Goal: Information Seeking & Learning: Learn about a topic

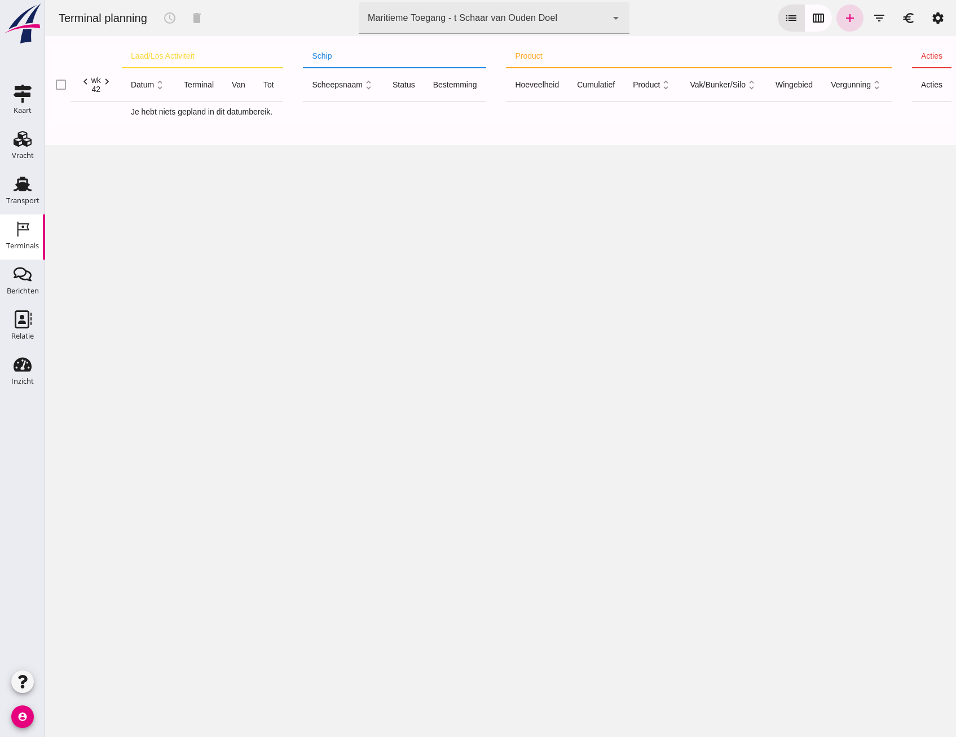
click at [614, 16] on icon "arrow_drop_down" at bounding box center [616, 18] width 14 height 14
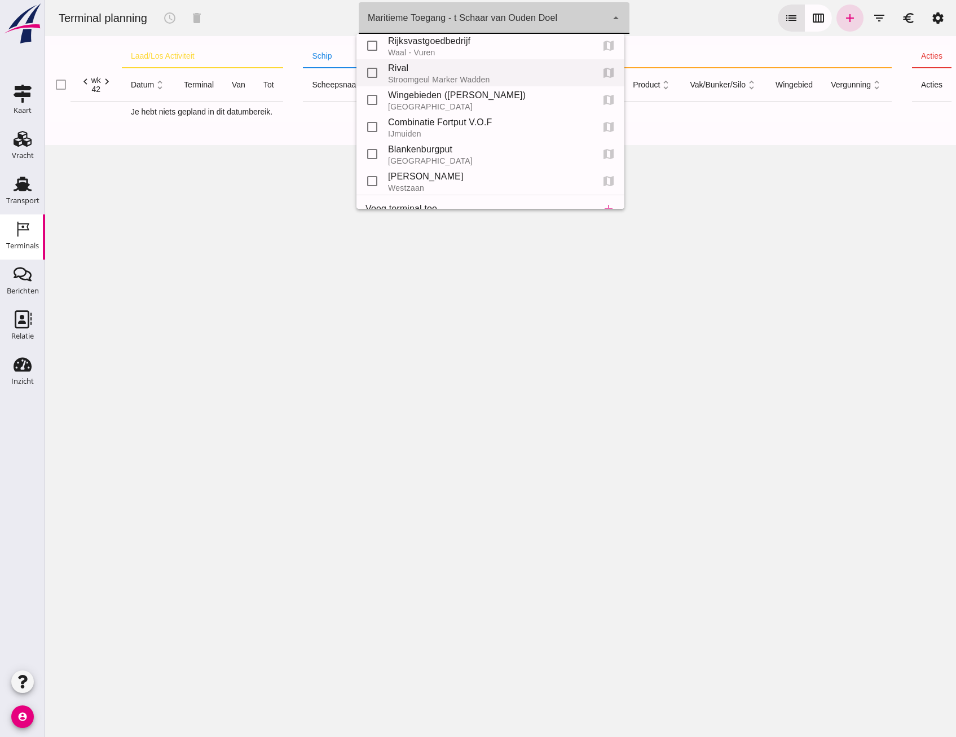
scroll to position [51, 0]
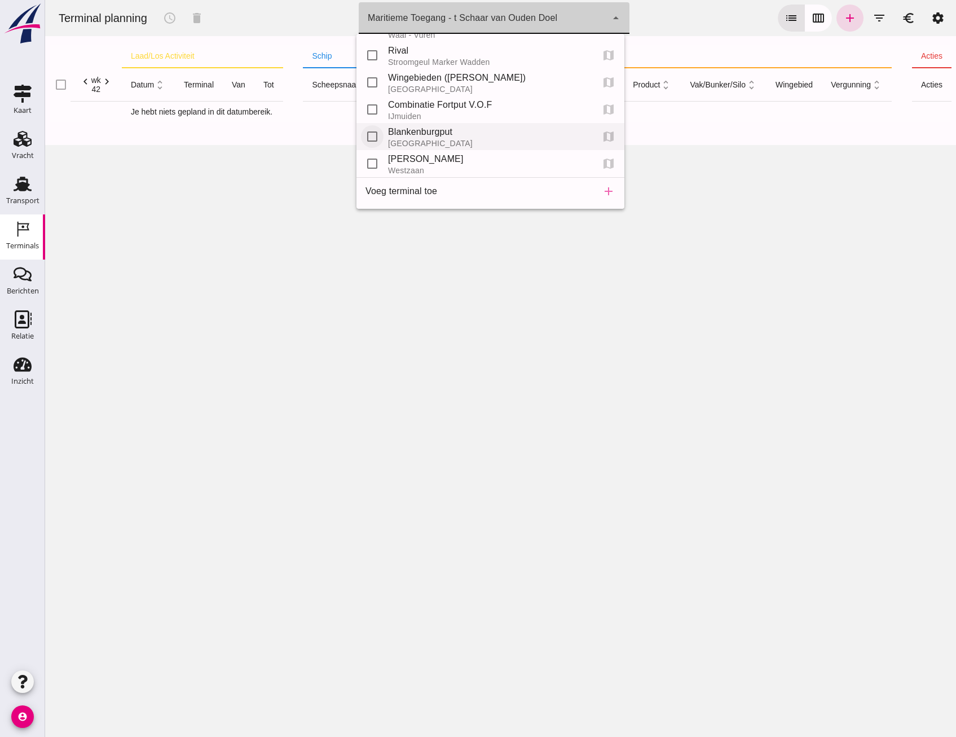
click at [374, 135] on input "checkbox" at bounding box center [372, 136] width 23 height 23
checkbox input "true"
type input "453b08e2-5afb-49e8-a076-b9bc6000f457, e6c78bfd-e3f1-4bb9-b01e-b37ce3668b52"
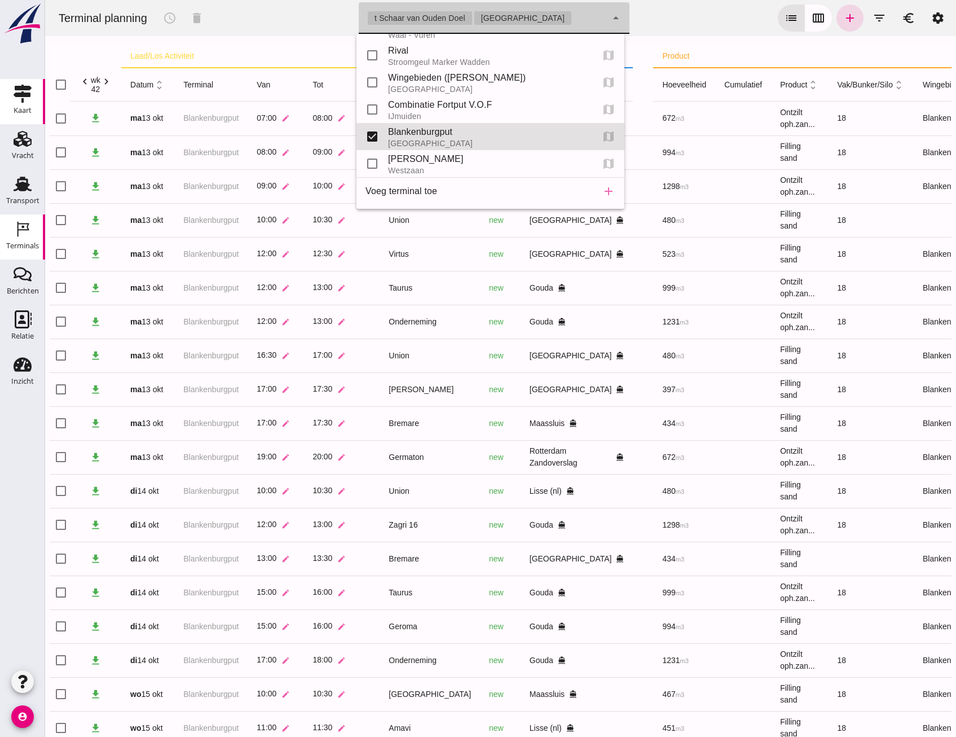
click at [17, 96] on use at bounding box center [23, 94] width 18 height 18
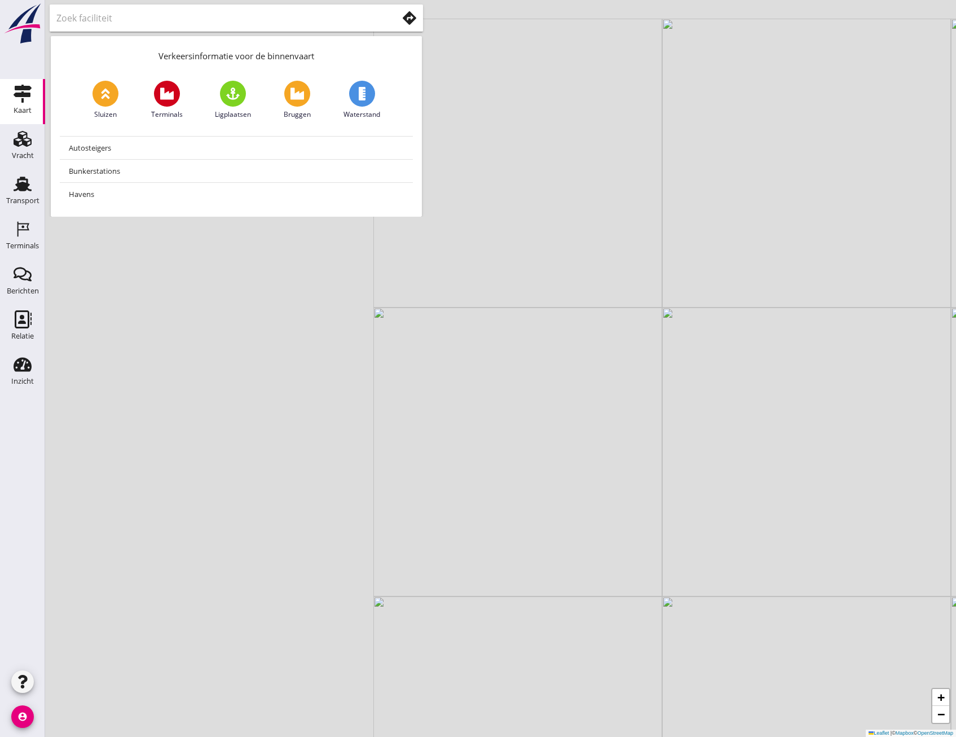
drag, startPoint x: 428, startPoint y: 316, endPoint x: 759, endPoint y: 403, distance: 342.3
click at [764, 403] on div "+ − Leaflet | © Mapbox © OpenStreetMap" at bounding box center [500, 368] width 911 height 737
drag, startPoint x: 272, startPoint y: 319, endPoint x: 368, endPoint y: 324, distance: 96.1
click at [368, 324] on div "+ − Leaflet | © Mapbox © OpenStreetMap" at bounding box center [500, 368] width 911 height 737
drag, startPoint x: 296, startPoint y: 345, endPoint x: 489, endPoint y: 284, distance: 203.0
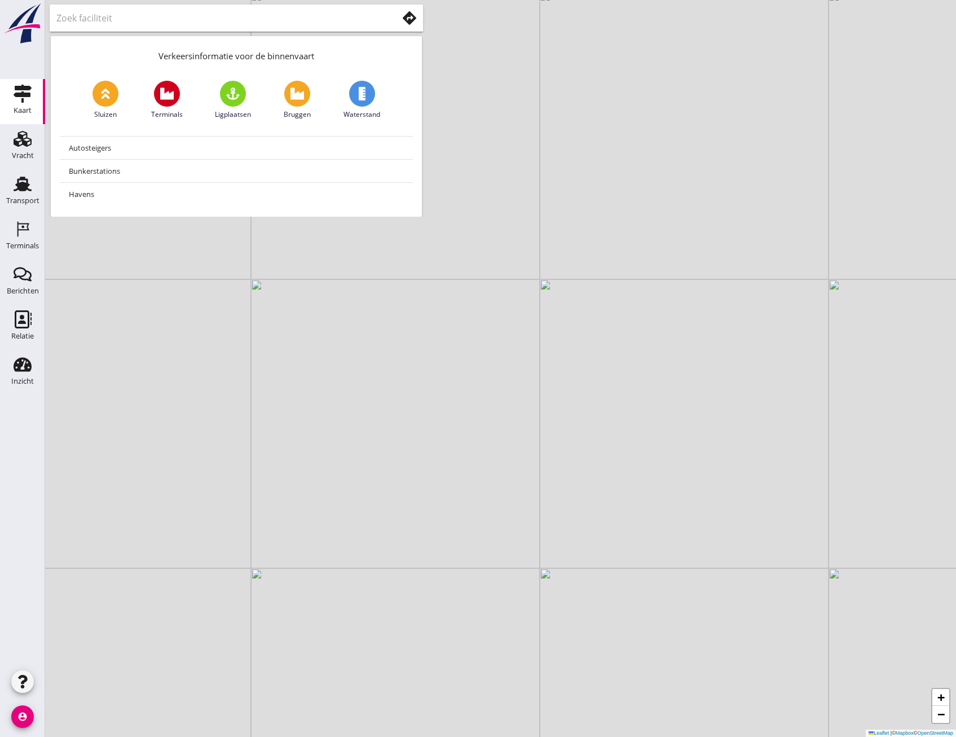
click at [489, 284] on div "+ − Leaflet | © Mapbox © OpenStreetMap" at bounding box center [500, 368] width 911 height 737
drag, startPoint x: 391, startPoint y: 337, endPoint x: 463, endPoint y: 367, distance: 78.4
click at [600, 352] on div "+ − Leaflet | © Mapbox © OpenStreetMap" at bounding box center [500, 368] width 911 height 737
drag, startPoint x: 257, startPoint y: 471, endPoint x: 277, endPoint y: 332, distance: 140.8
click at [277, 332] on div "+ − Leaflet | © Mapbox © OpenStreetMap" at bounding box center [500, 368] width 911 height 737
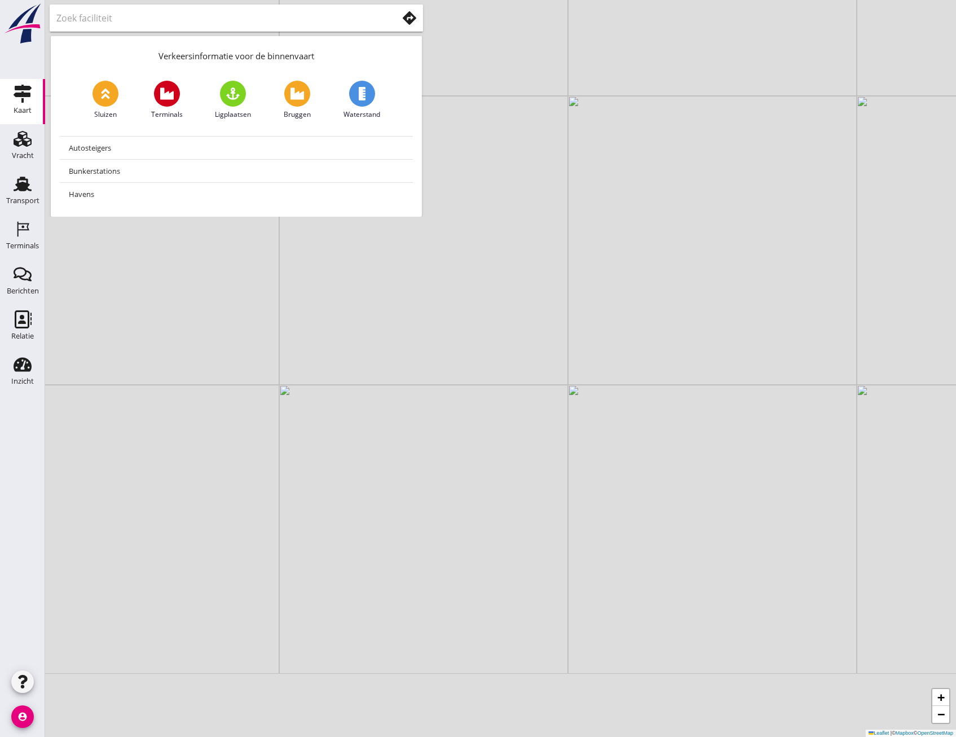
drag, startPoint x: 336, startPoint y: 491, endPoint x: 281, endPoint y: 500, distance: 56.1
click at [397, 343] on div "+ − Leaflet | © Mapbox © OpenStreetMap" at bounding box center [500, 368] width 911 height 737
drag, startPoint x: 321, startPoint y: 462, endPoint x: 434, endPoint y: 333, distance: 171.9
click at [434, 333] on div "+ − Leaflet | © Mapbox © OpenStreetMap" at bounding box center [500, 368] width 911 height 737
drag, startPoint x: 301, startPoint y: 540, endPoint x: 503, endPoint y: 356, distance: 273.1
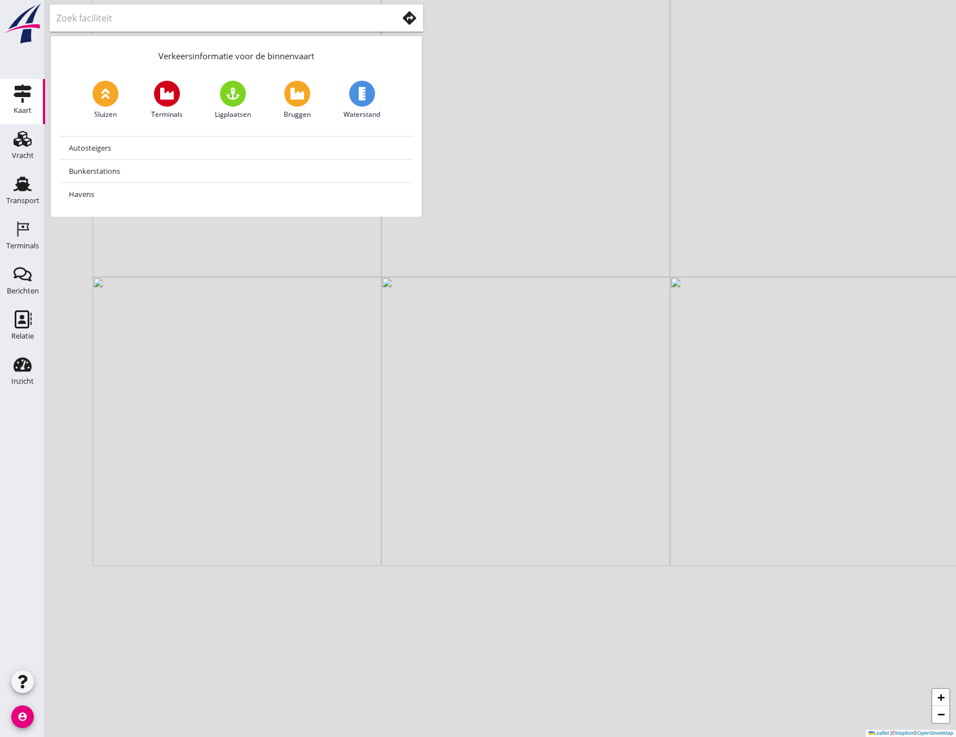
click at [503, 356] on div "+ − Leaflet | © Mapbox © OpenStreetMap" at bounding box center [500, 368] width 911 height 737
drag, startPoint x: 248, startPoint y: 529, endPoint x: 266, endPoint y: 413, distance: 117.0
click at [266, 413] on div "+ − Leaflet | © Mapbox © OpenStreetMap" at bounding box center [500, 368] width 911 height 737
drag, startPoint x: 457, startPoint y: 510, endPoint x: 402, endPoint y: 485, distance: 61.1
click at [424, 473] on div "+ − Leaflet | © Mapbox © OpenStreetMap" at bounding box center [500, 368] width 911 height 737
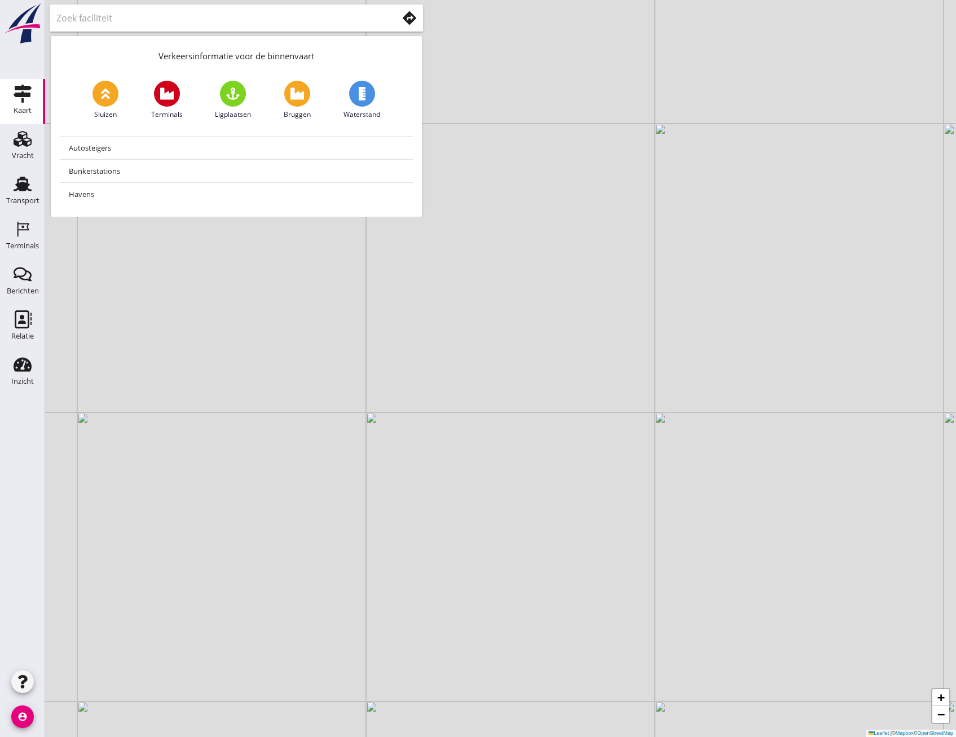
click at [373, 504] on div "+ − Leaflet | © Mapbox © OpenStreetMap" at bounding box center [500, 368] width 911 height 737
click at [19, 193] on div "Transport" at bounding box center [22, 201] width 33 height 16
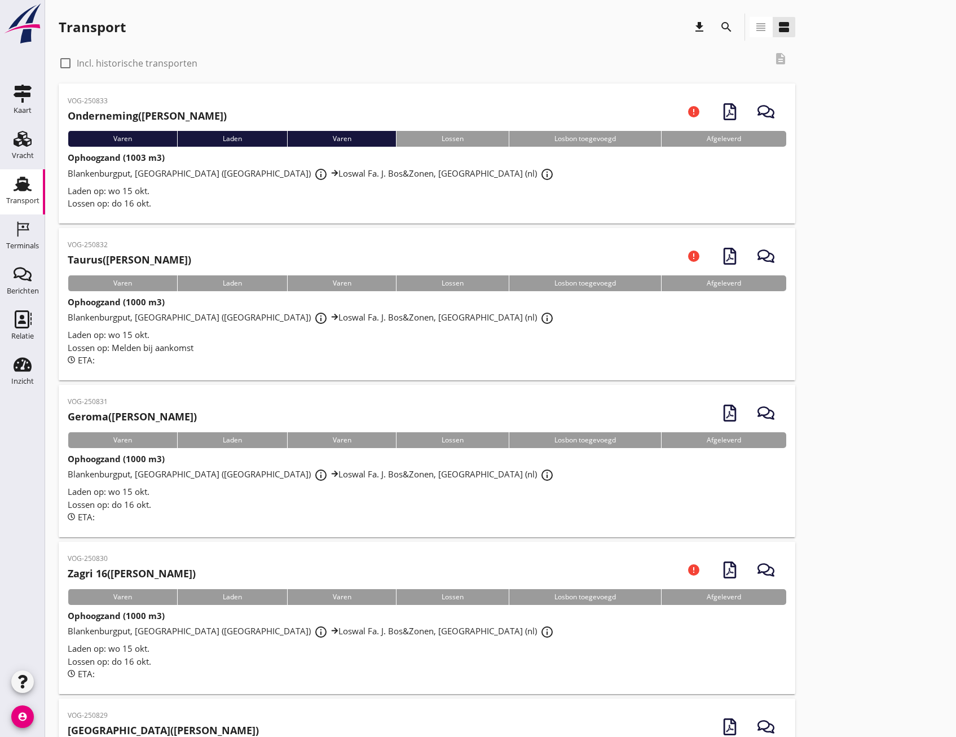
click at [314, 176] on icon "info_outline" at bounding box center [321, 175] width 14 height 14
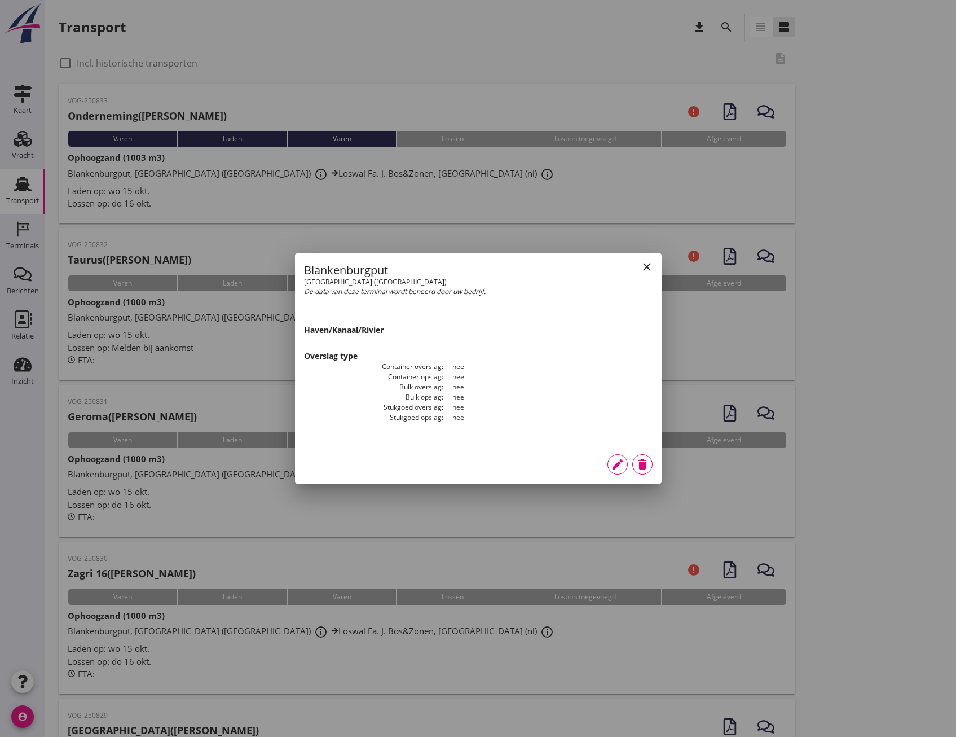
click at [648, 265] on icon "close" at bounding box center [647, 267] width 14 height 14
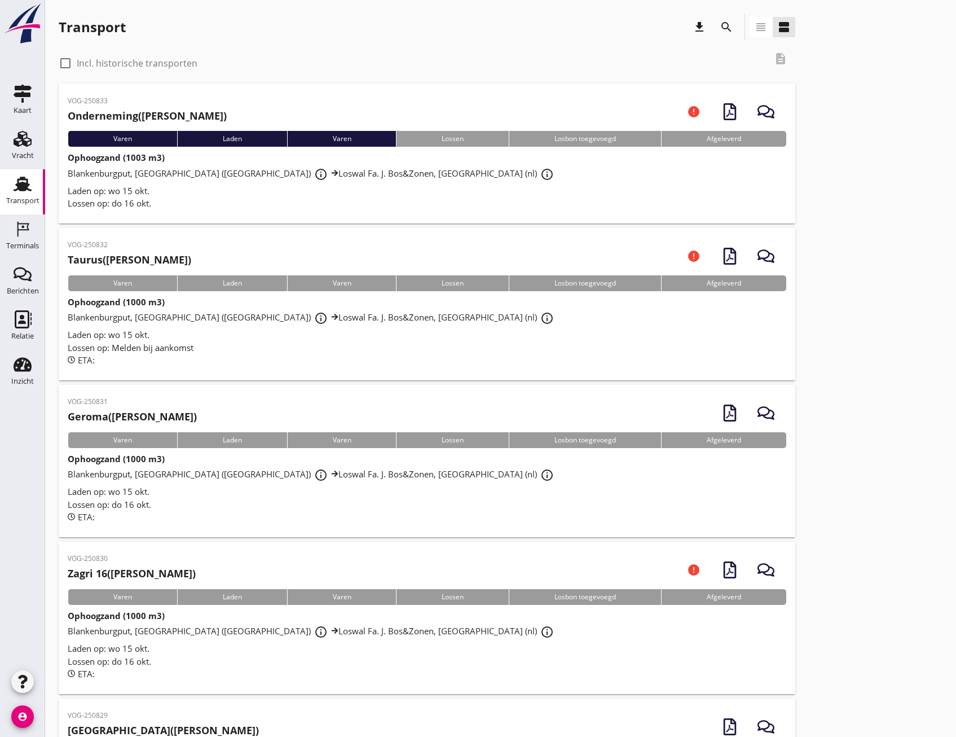
click at [227, 136] on div "Laden" at bounding box center [232, 139] width 110 height 16
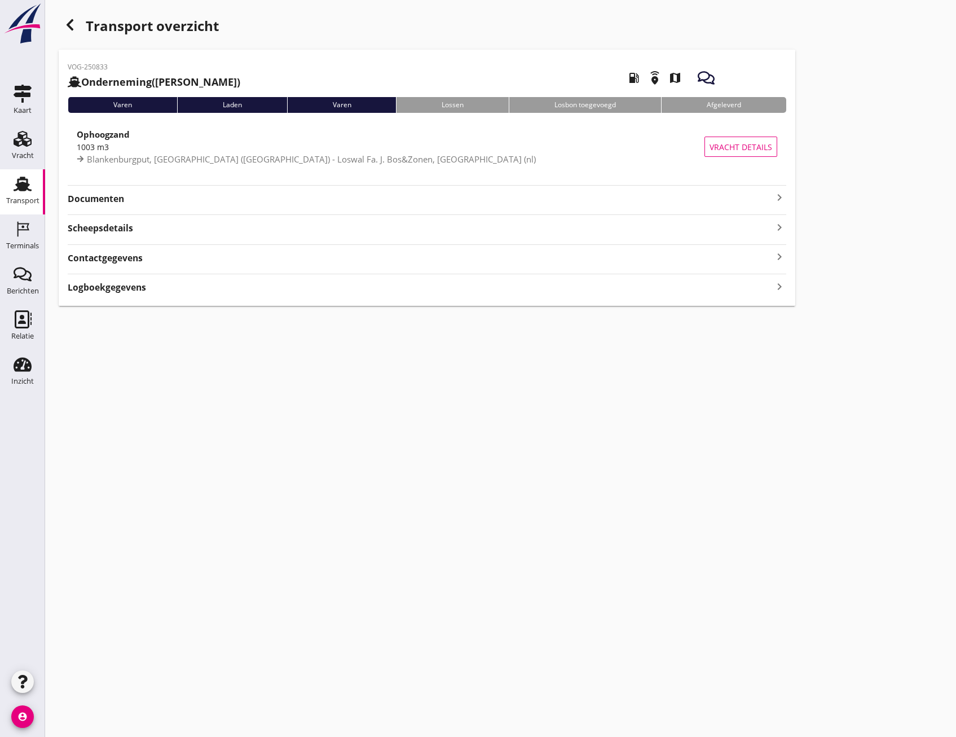
click at [220, 105] on div "Laden" at bounding box center [232, 105] width 110 height 16
click at [64, 21] on icon "button" at bounding box center [70, 25] width 14 height 14
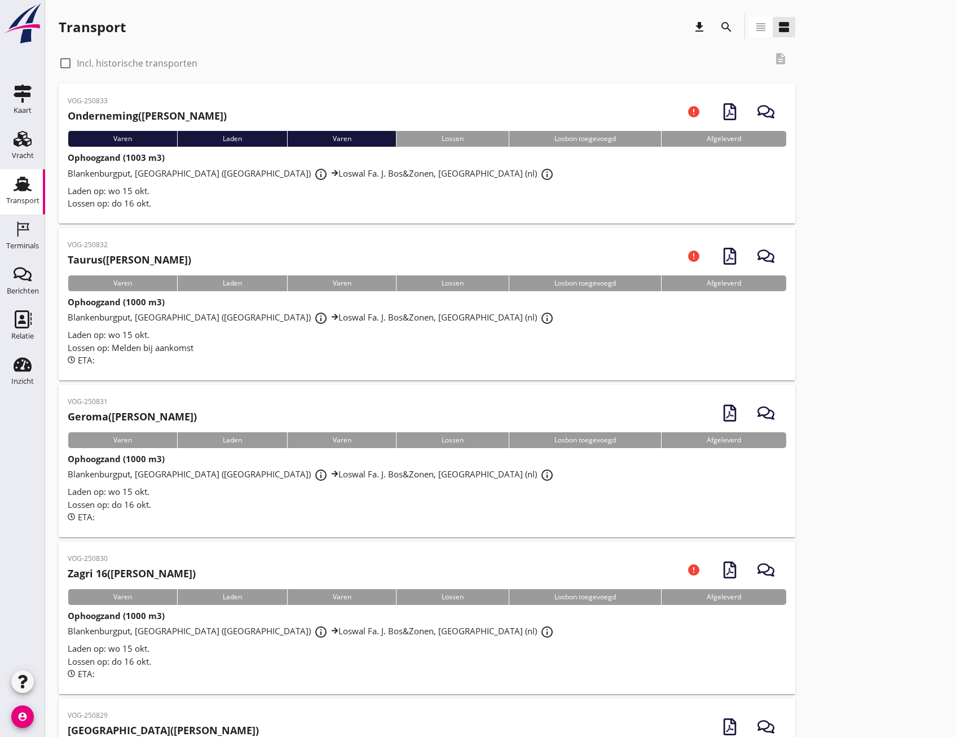
click at [228, 152] on div "Ophoogzand (1003 m3) Blankenburgput, [GEOGRAPHIC_DATA] (nl) info_outline Loswal…" at bounding box center [427, 180] width 719 height 59
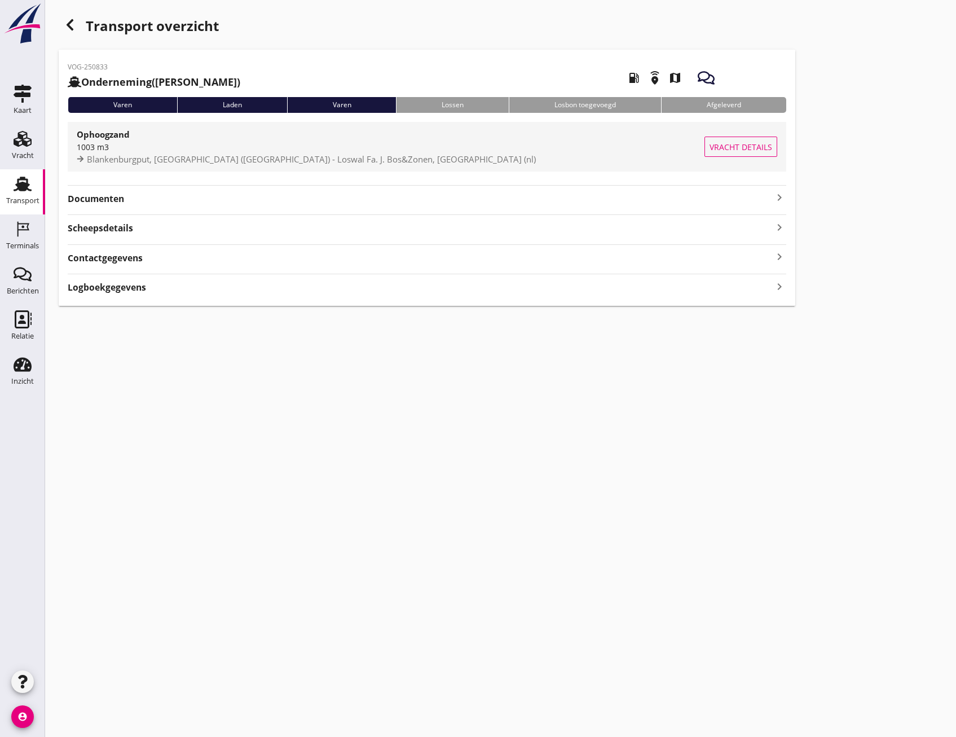
click at [737, 145] on span "Vracht details" at bounding box center [741, 147] width 63 height 12
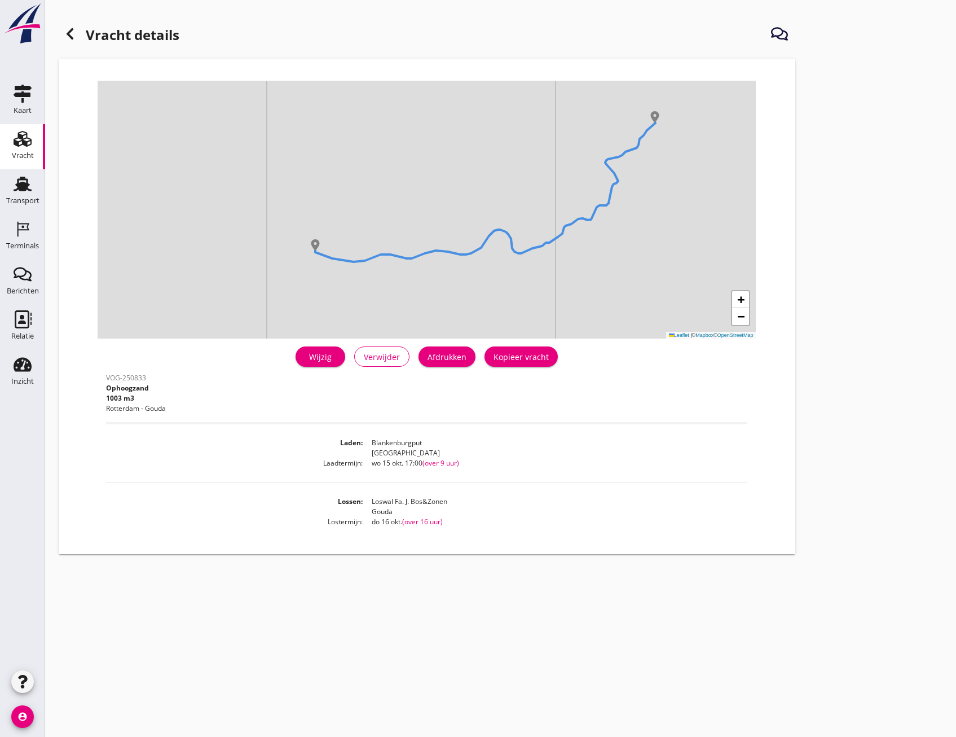
drag, startPoint x: 641, startPoint y: 215, endPoint x: 456, endPoint y: 247, distance: 188.2
click at [456, 248] on div "+ − Leaflet | © Mapbox © OpenStreetMap" at bounding box center [427, 210] width 658 height 258
